Goal: Task Accomplishment & Management: Manage account settings

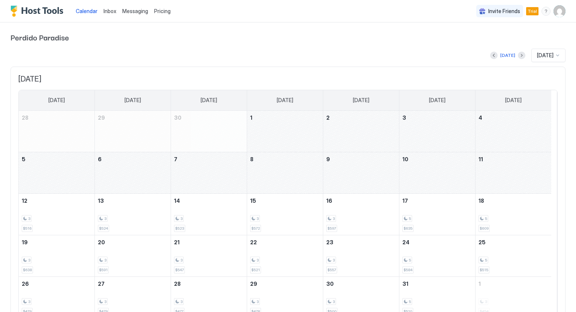
click at [555, 14] on img "User profile" at bounding box center [559, 11] width 12 height 12
click at [506, 41] on div "Settings" at bounding box center [511, 42] width 95 height 13
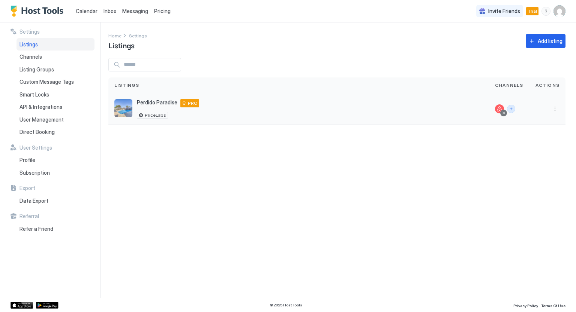
click at [509, 109] on button "Connect channels" at bounding box center [511, 109] width 8 height 8
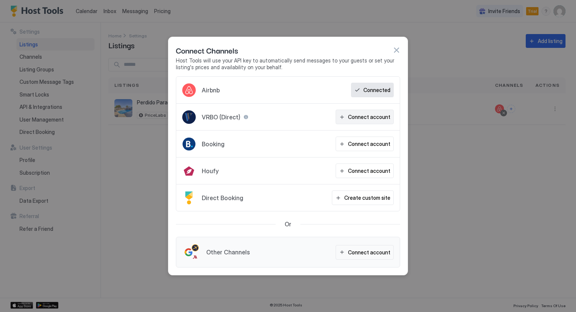
click at [376, 114] on div "Connect account" at bounding box center [369, 117] width 42 height 8
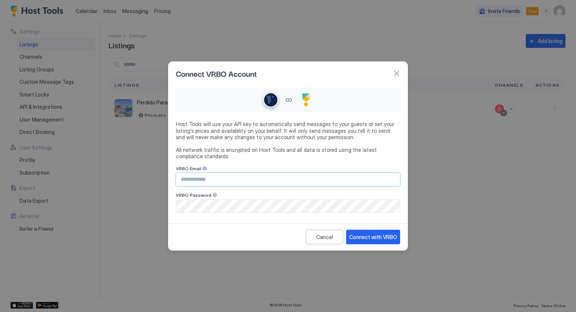
click at [309, 183] on input "Input Field" at bounding box center [287, 179] width 223 height 13
click at [298, 183] on input "**********" at bounding box center [287, 179] width 223 height 13
type input "**********"
click at [384, 241] on div "Connect with VRBO" at bounding box center [373, 237] width 48 height 8
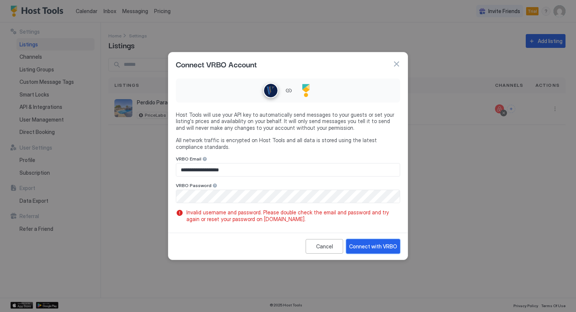
click at [364, 246] on div "Connect with VRBO" at bounding box center [373, 247] width 48 height 8
click at [372, 246] on div "Connect with VRBO" at bounding box center [373, 247] width 48 height 8
drag, startPoint x: 372, startPoint y: 246, endPoint x: 458, endPoint y: -33, distance: 291.2
click at [458, 0] on html "**********" at bounding box center [288, 156] width 576 height 312
click at [365, 249] on div "Connect with VRBO" at bounding box center [373, 247] width 48 height 8
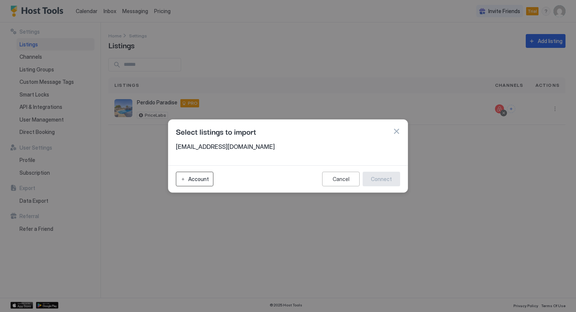
click at [197, 179] on div "Account" at bounding box center [198, 179] width 21 height 8
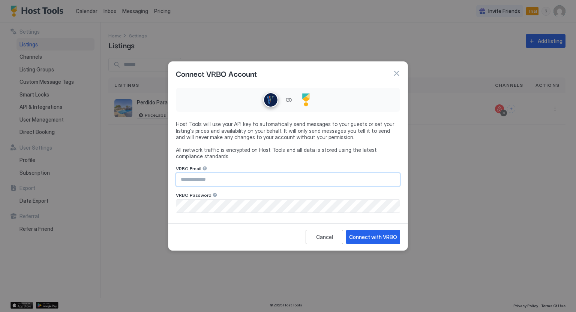
click at [205, 178] on input "Input Field" at bounding box center [287, 179] width 223 height 13
type input "**********"
click at [374, 240] on div "Connect with VRBO" at bounding box center [373, 237] width 48 height 8
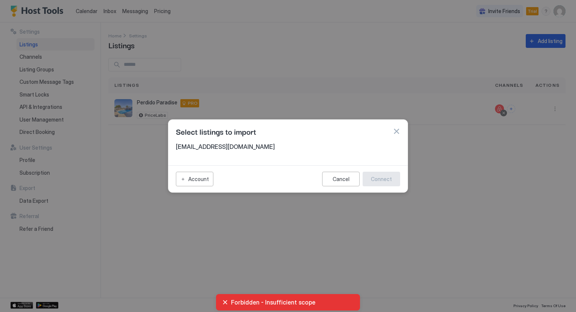
click at [288, 305] on span "Forbidden - Insufficient scope" at bounding box center [292, 302] width 123 height 7
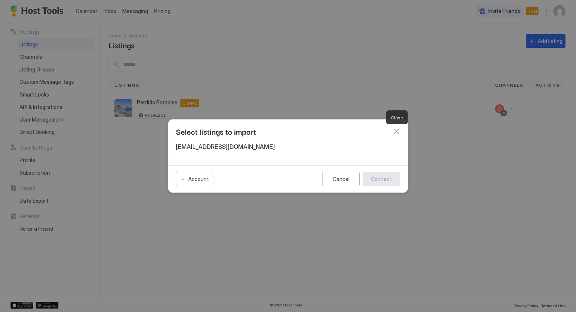
click at [395, 129] on button "button" at bounding box center [395, 131] width 7 height 7
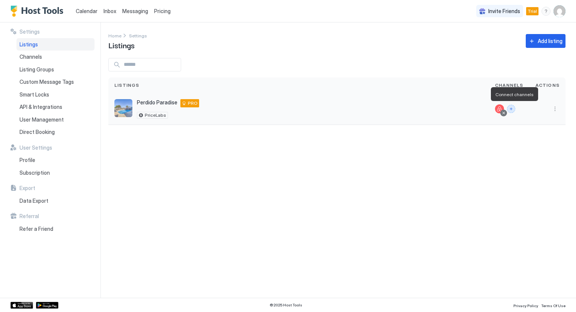
click at [514, 111] on button "Connect channels" at bounding box center [511, 109] width 8 height 8
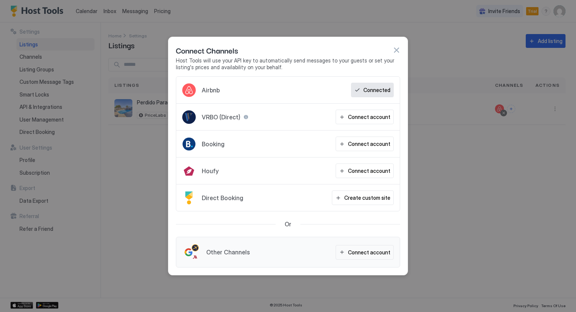
click at [307, 121] on div "VRBO (Direct) Connect account" at bounding box center [287, 117] width 223 height 27
click at [350, 118] on button "Connect account" at bounding box center [364, 117] width 58 height 15
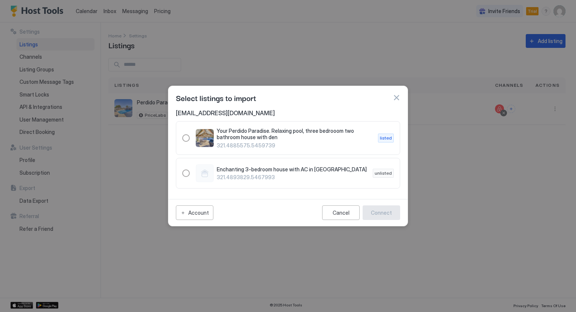
click at [447, 269] on div at bounding box center [288, 156] width 576 height 312
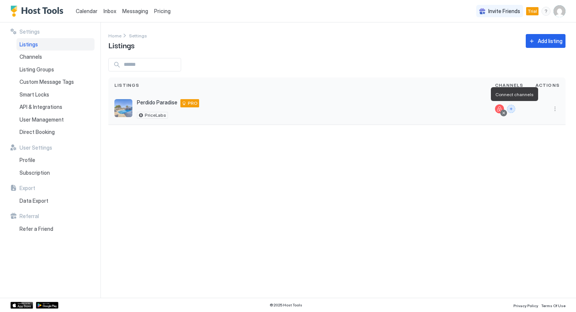
click at [512, 107] on button "Connect channels" at bounding box center [511, 109] width 8 height 8
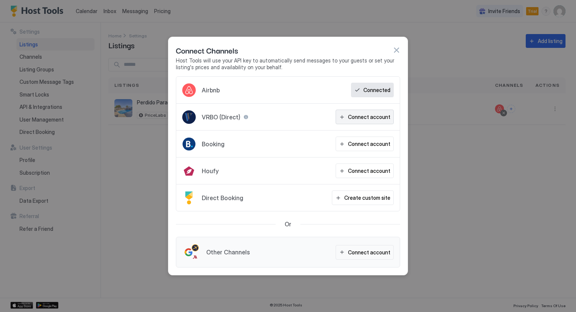
click at [378, 115] on div "Connect account" at bounding box center [369, 117] width 42 height 8
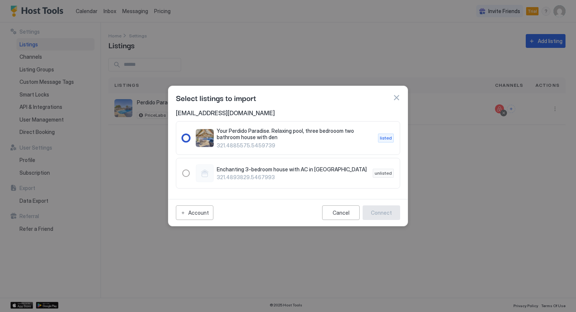
click at [280, 134] on span "Your Perdido Paradise. Relaxing pool, three bedrooom two bathroom house with den" at bounding box center [294, 134] width 155 height 13
click at [383, 217] on button "Connect" at bounding box center [380, 213] width 37 height 15
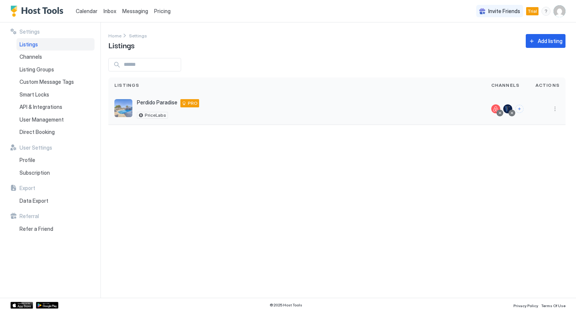
click at [508, 109] on div at bounding box center [507, 109] width 9 height 9
click at [25, 60] on span "Channels" at bounding box center [30, 57] width 22 height 7
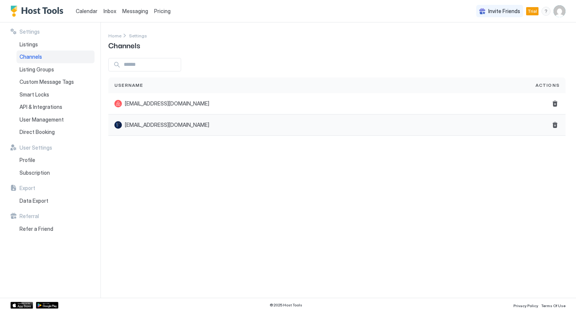
click at [142, 132] on div "[EMAIL_ADDRESS][DOMAIN_NAME]" at bounding box center [318, 125] width 421 height 21
click at [145, 126] on span "[EMAIL_ADDRESS][DOMAIN_NAME]" at bounding box center [167, 125] width 84 height 7
click at [56, 69] on div "Listing Groups" at bounding box center [55, 69] width 78 height 13
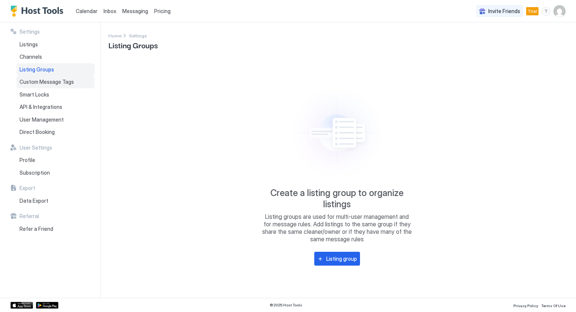
click at [60, 82] on span "Custom Message Tags" at bounding box center [46, 82] width 54 height 7
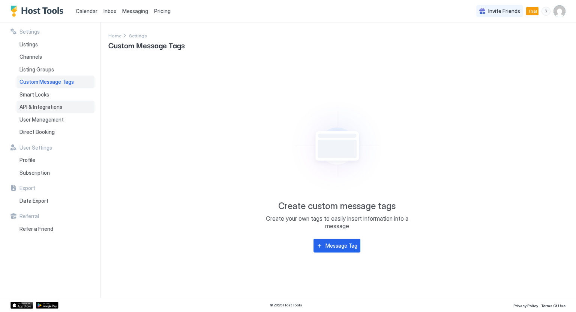
click at [66, 108] on div "API & Integrations" at bounding box center [55, 107] width 78 height 13
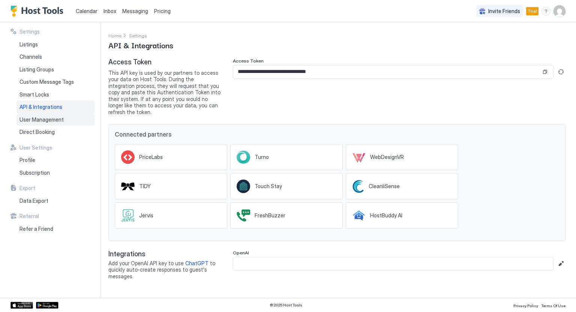
click at [44, 120] on span "User Management" at bounding box center [41, 120] width 44 height 7
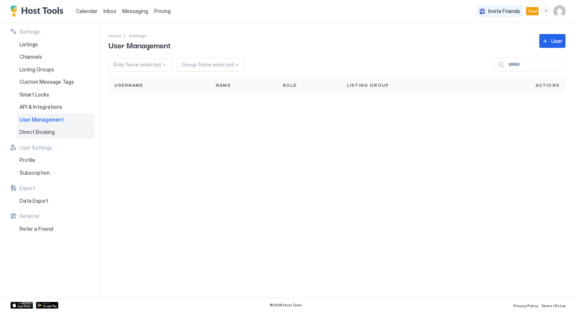
click at [47, 135] on div "Direct Booking" at bounding box center [55, 132] width 78 height 13
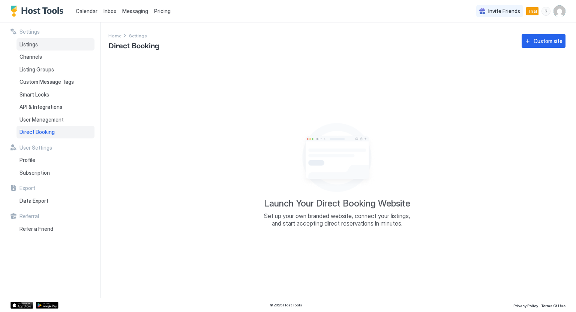
click at [29, 49] on div "Listings" at bounding box center [55, 44] width 78 height 13
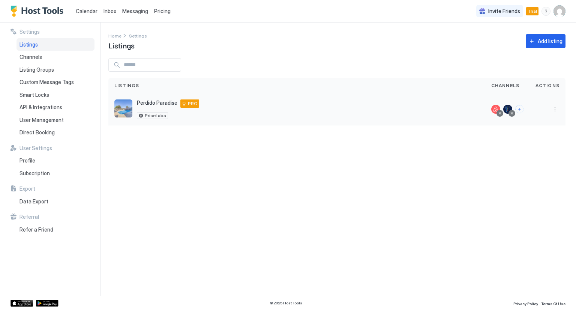
click at [158, 110] on div "Perdido Paradise Pensacola 32507 US PRO PriceLabs" at bounding box center [168, 108] width 62 height 19
click at [156, 106] on div "Perdido Paradise Pensacola 32507 US PRO" at bounding box center [168, 103] width 62 height 8
click at [130, 112] on img "listing image" at bounding box center [123, 108] width 18 height 18
click at [151, 103] on span "Perdido Paradise" at bounding box center [157, 102] width 40 height 7
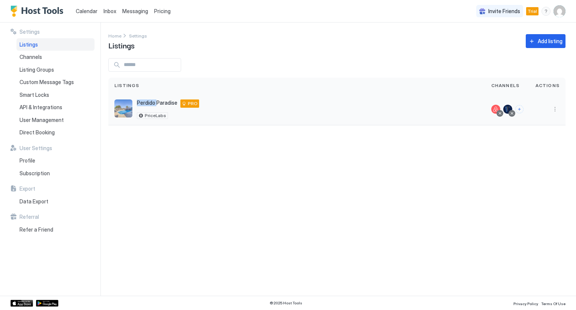
click at [124, 112] on img "listing image" at bounding box center [123, 108] width 18 height 18
drag, startPoint x: 132, startPoint y: 117, endPoint x: 126, endPoint y: 102, distance: 15.9
click at [126, 102] on img "listing image" at bounding box center [123, 108] width 18 height 18
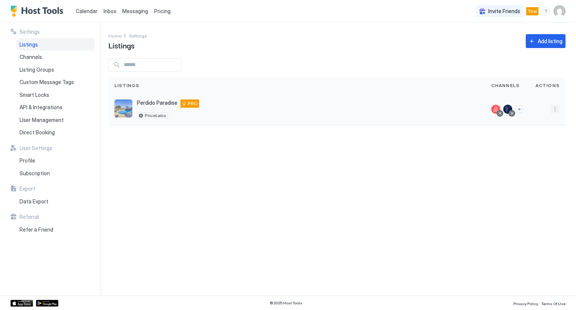
click at [555, 110] on button "More options" at bounding box center [554, 109] width 9 height 9
click at [541, 143] on span "Listing Settings" at bounding box center [537, 144] width 33 height 6
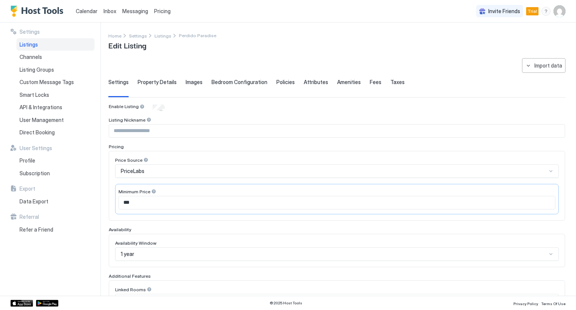
click at [144, 86] on div "Property Details" at bounding box center [157, 88] width 39 height 18
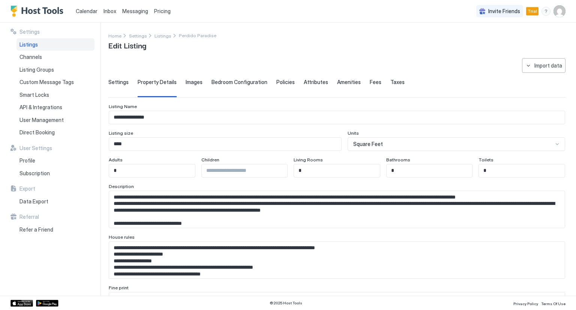
click at [224, 87] on div "Bedroom Configuration" at bounding box center [239, 88] width 56 height 18
